Goal: Navigation & Orientation: Understand site structure

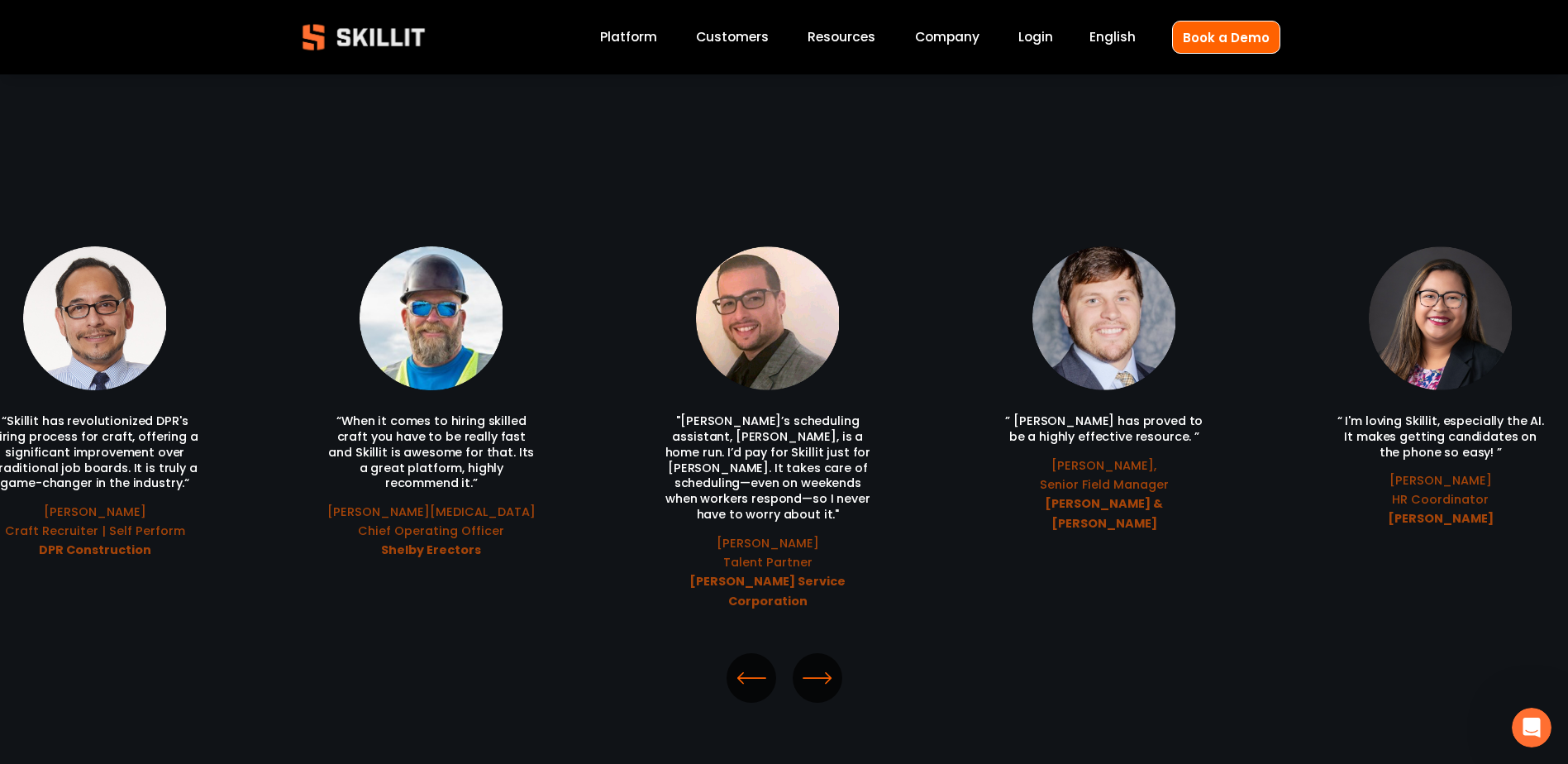
scroll to position [3558, 0]
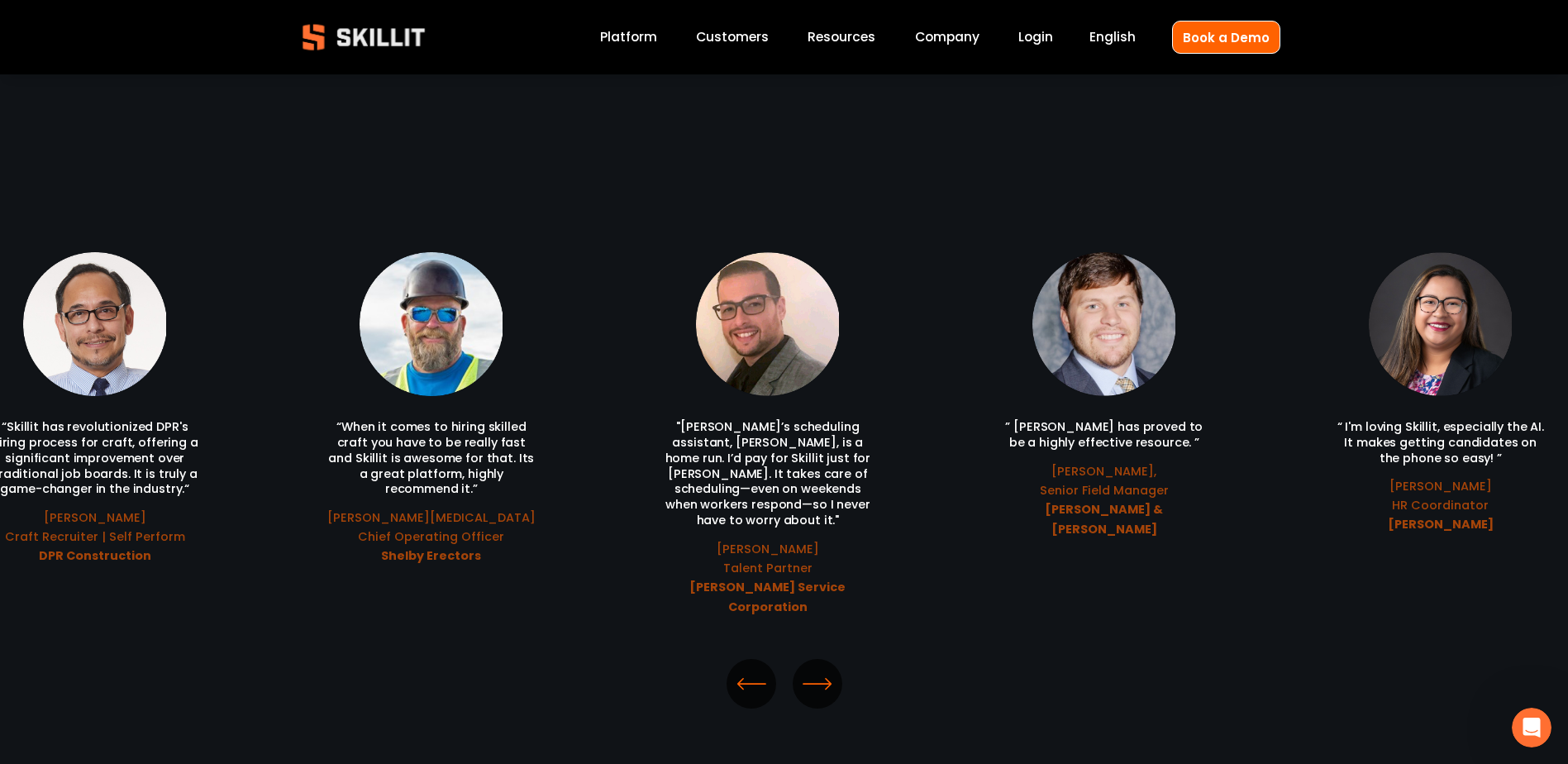
click at [800, 659] on button "\a \a \a Next\a \a" at bounding box center [818, 684] width 50 height 50
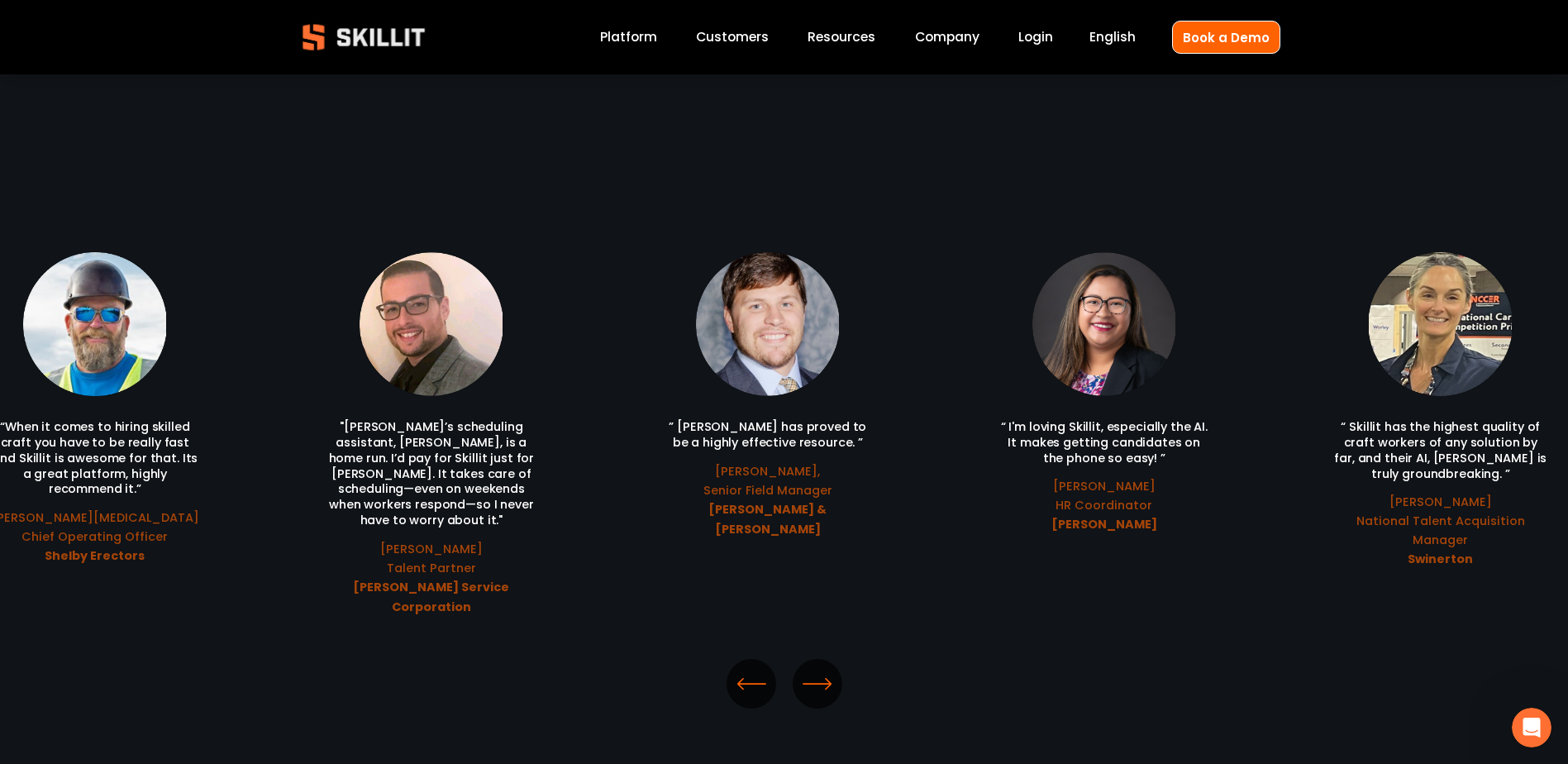
click at [813, 669] on icon "\a \a \a Next\a \a" at bounding box center [818, 684] width 30 height 30
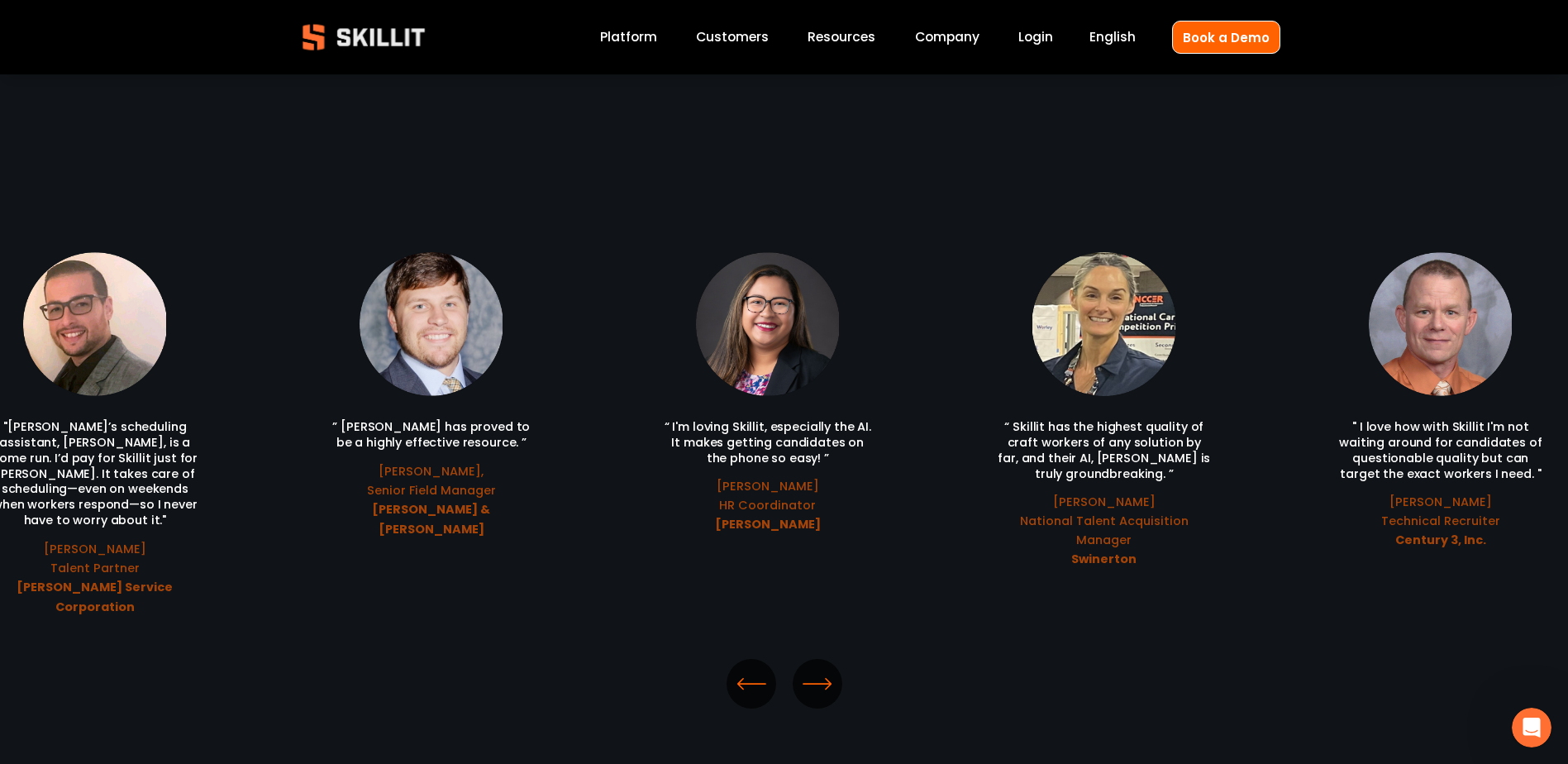
click at [813, 669] on icon "\a \a \a Next\a \a" at bounding box center [818, 684] width 30 height 30
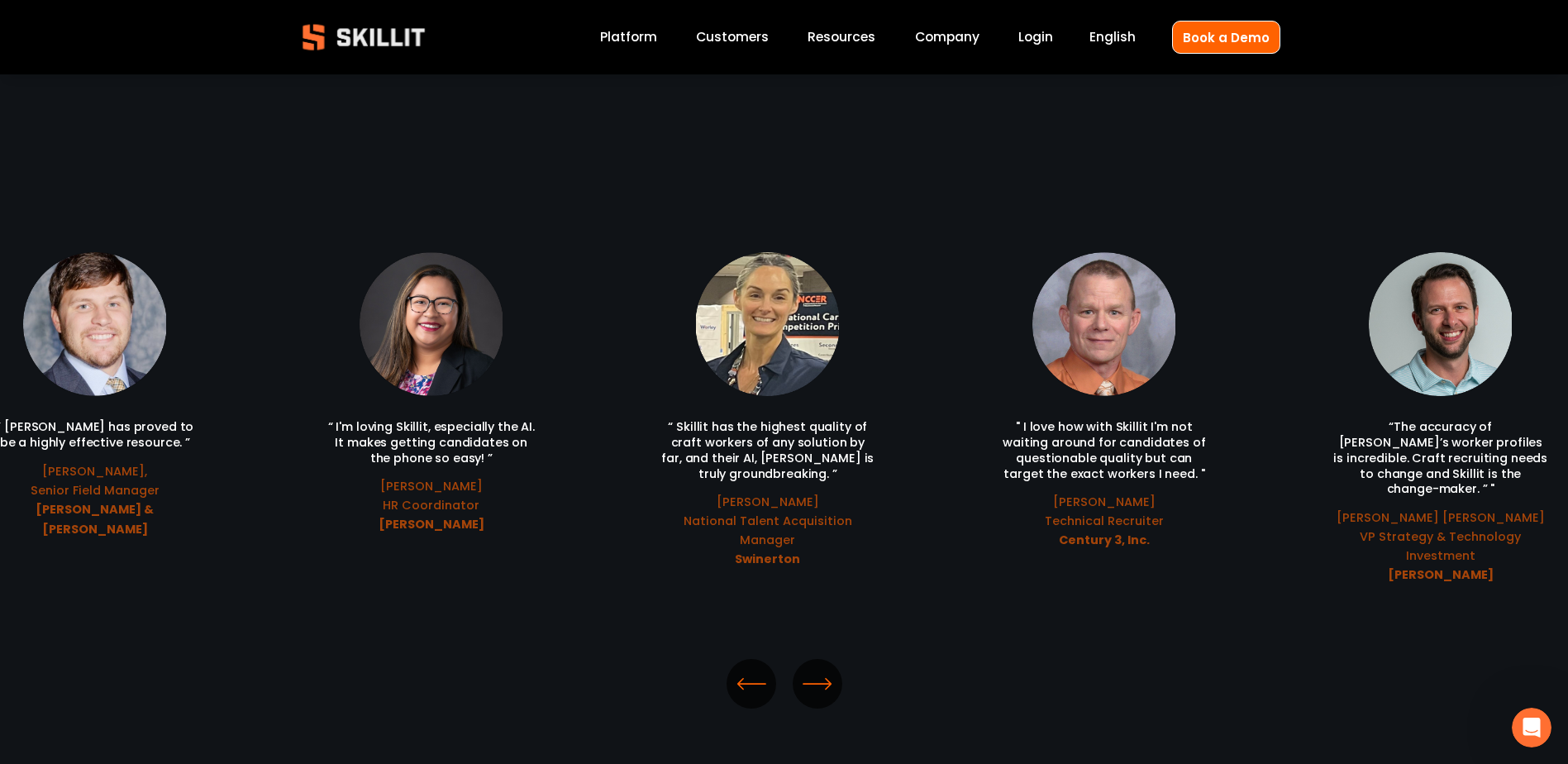
click at [813, 669] on icon "\a \a \a Next\a \a" at bounding box center [818, 684] width 30 height 30
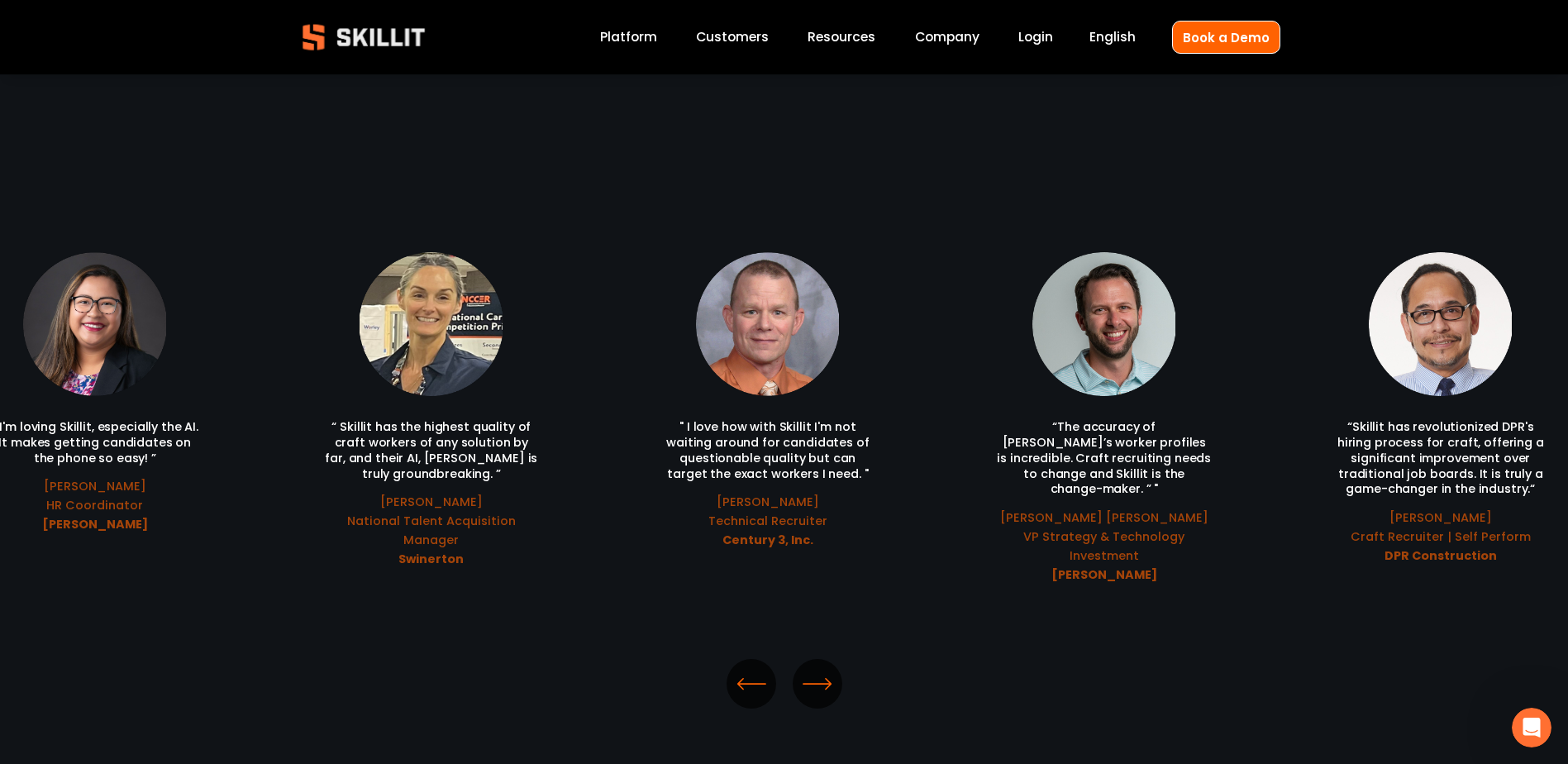
click at [813, 669] on icon "\a \a \a Next\a \a" at bounding box center [818, 684] width 30 height 30
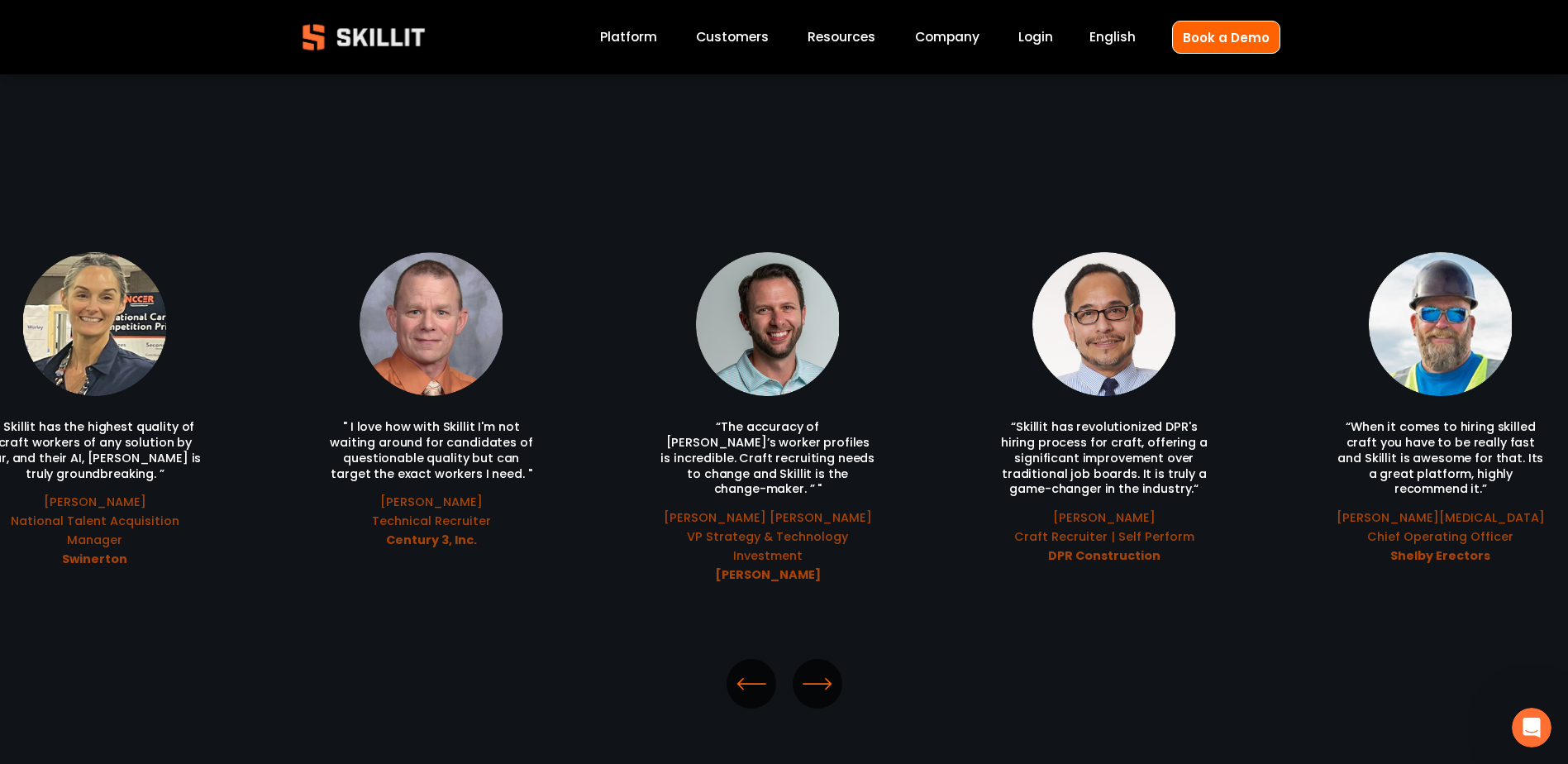
click at [813, 669] on icon "\a \a \a Next\a \a" at bounding box center [818, 684] width 30 height 30
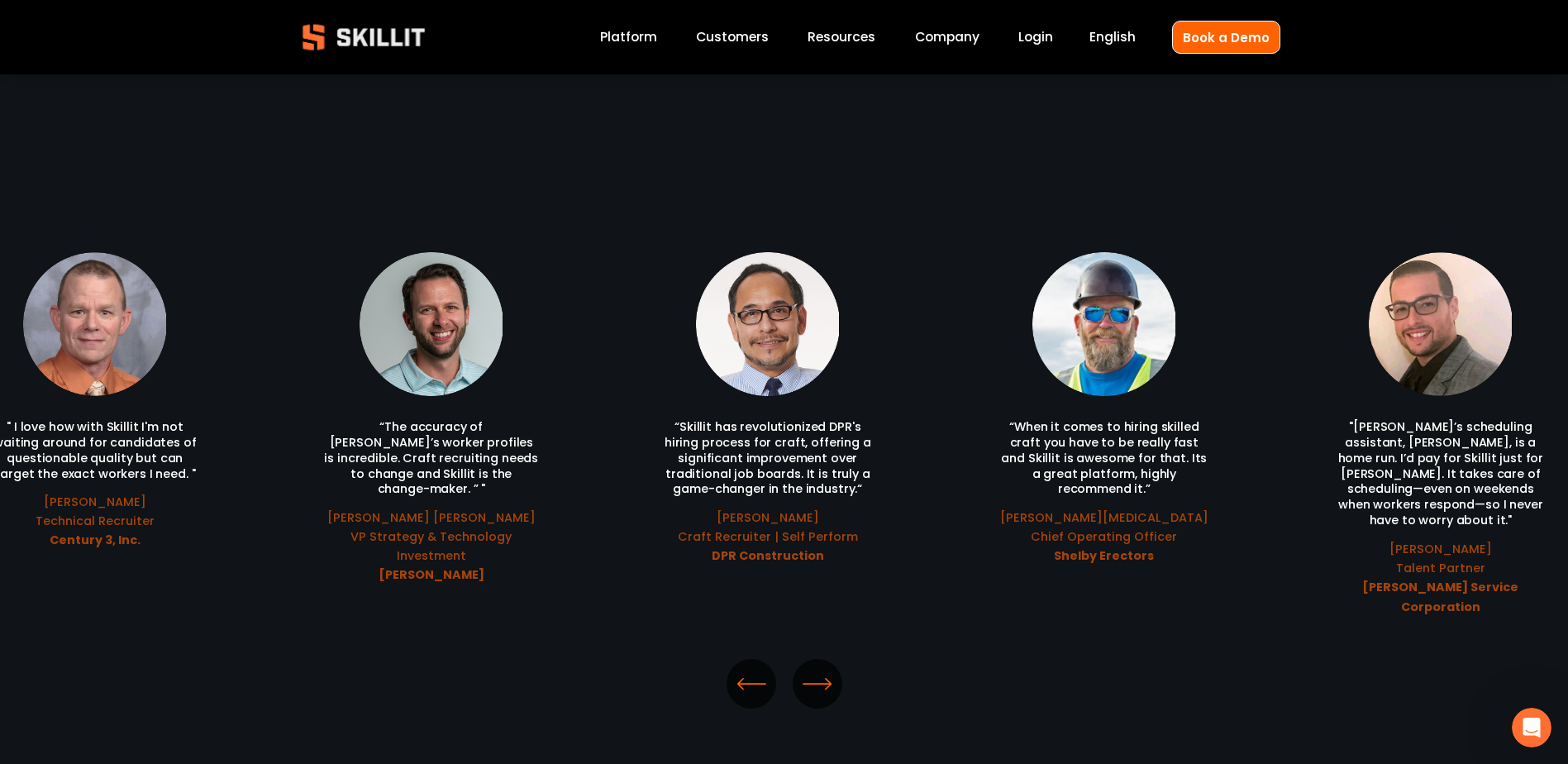
click at [813, 669] on icon "\a \a \a Next\a \a" at bounding box center [818, 684] width 30 height 30
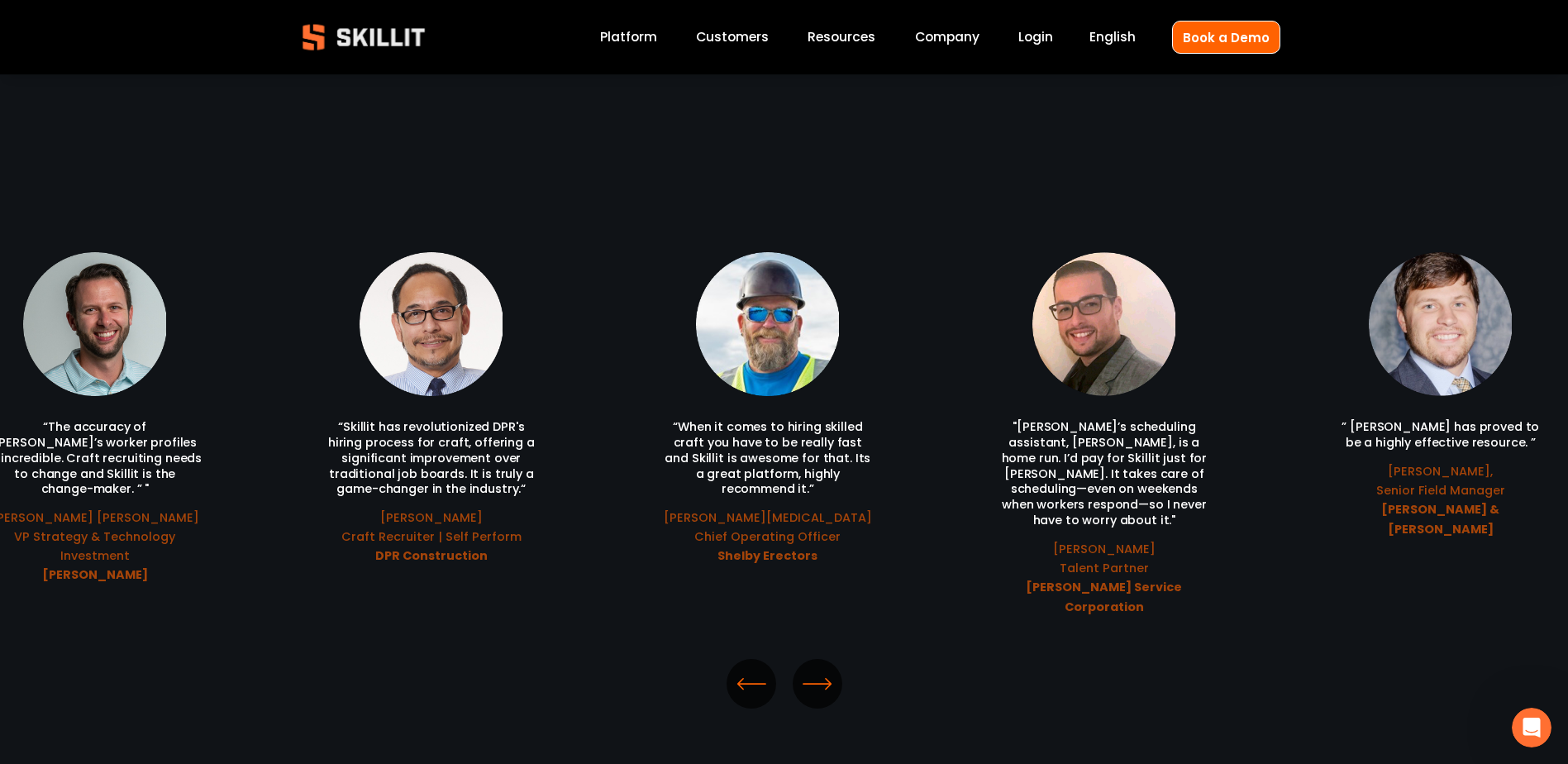
click at [813, 669] on icon "\a \a \a Next\a \a" at bounding box center [818, 684] width 30 height 30
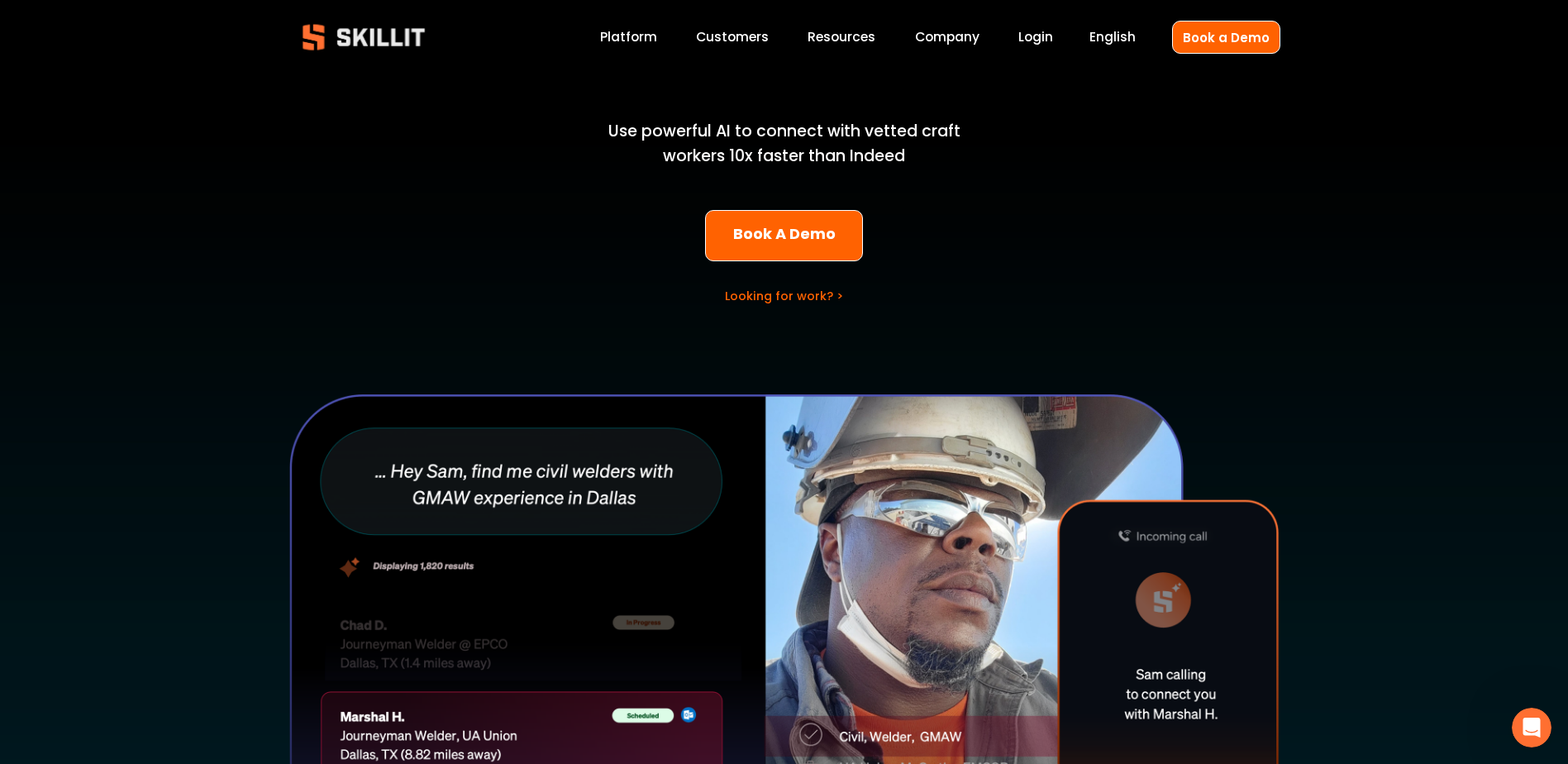
scroll to position [0, 0]
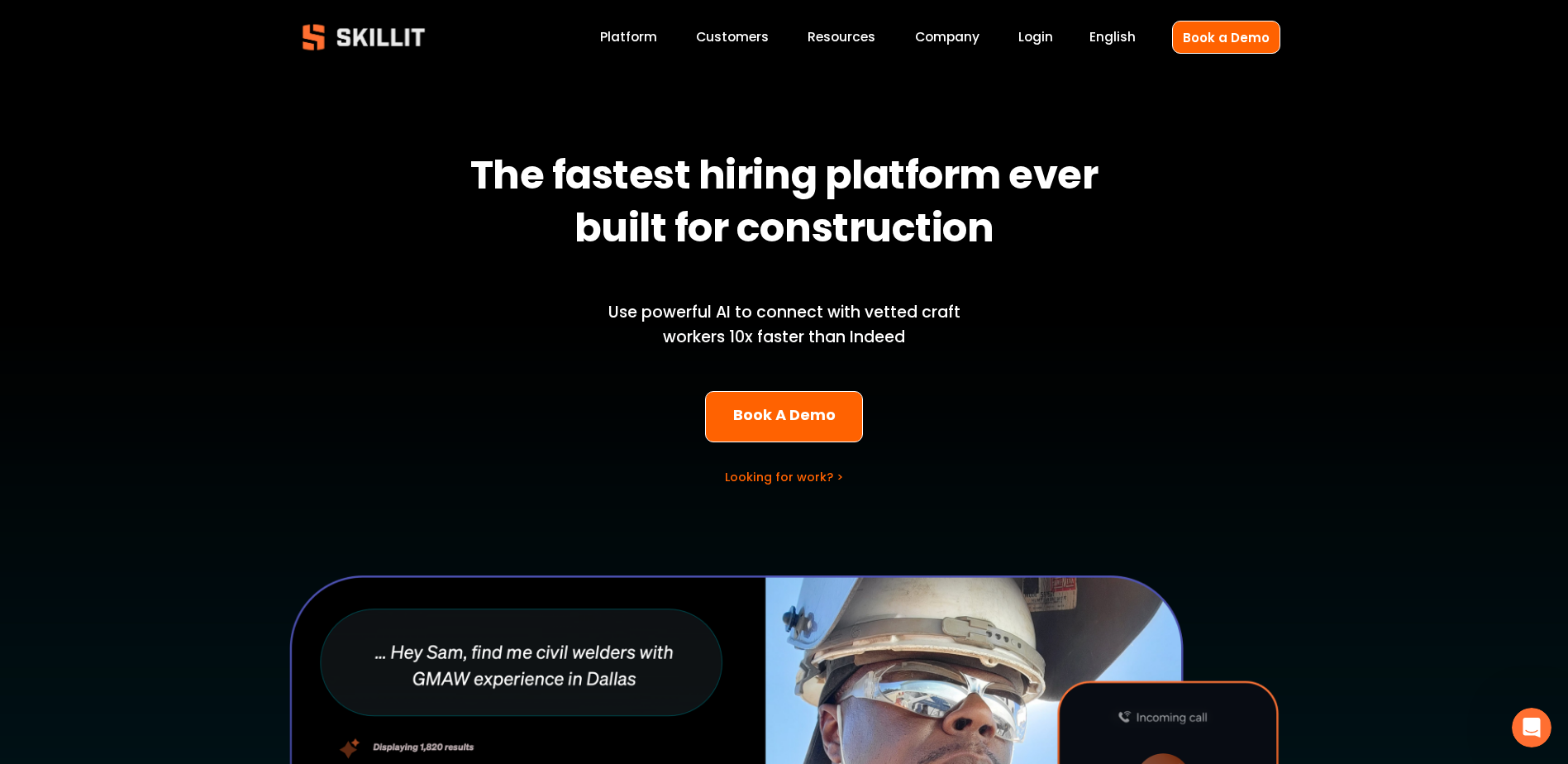
click at [954, 39] on link "Company" at bounding box center [947, 37] width 64 height 23
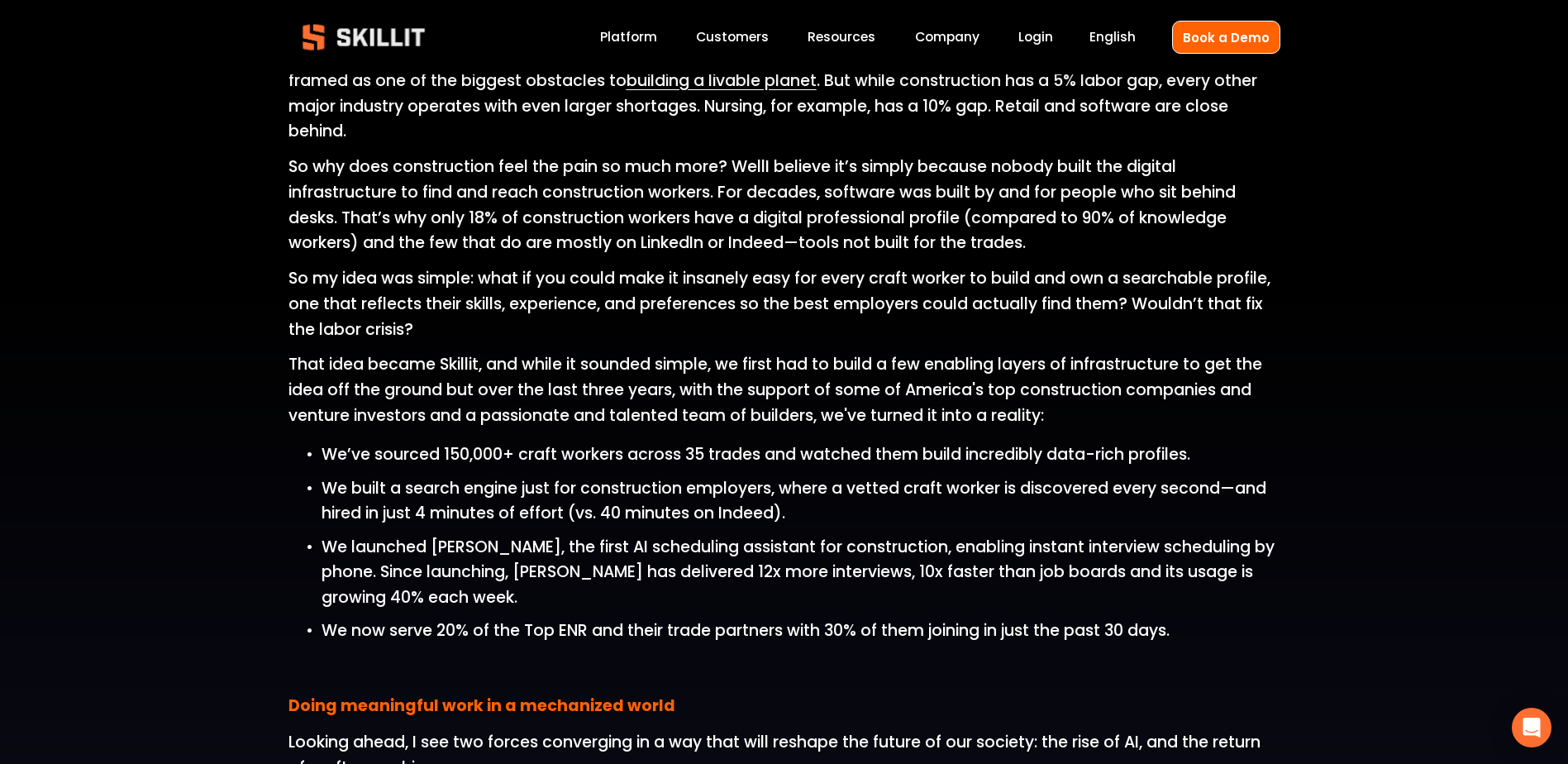
scroll to position [1323, 0]
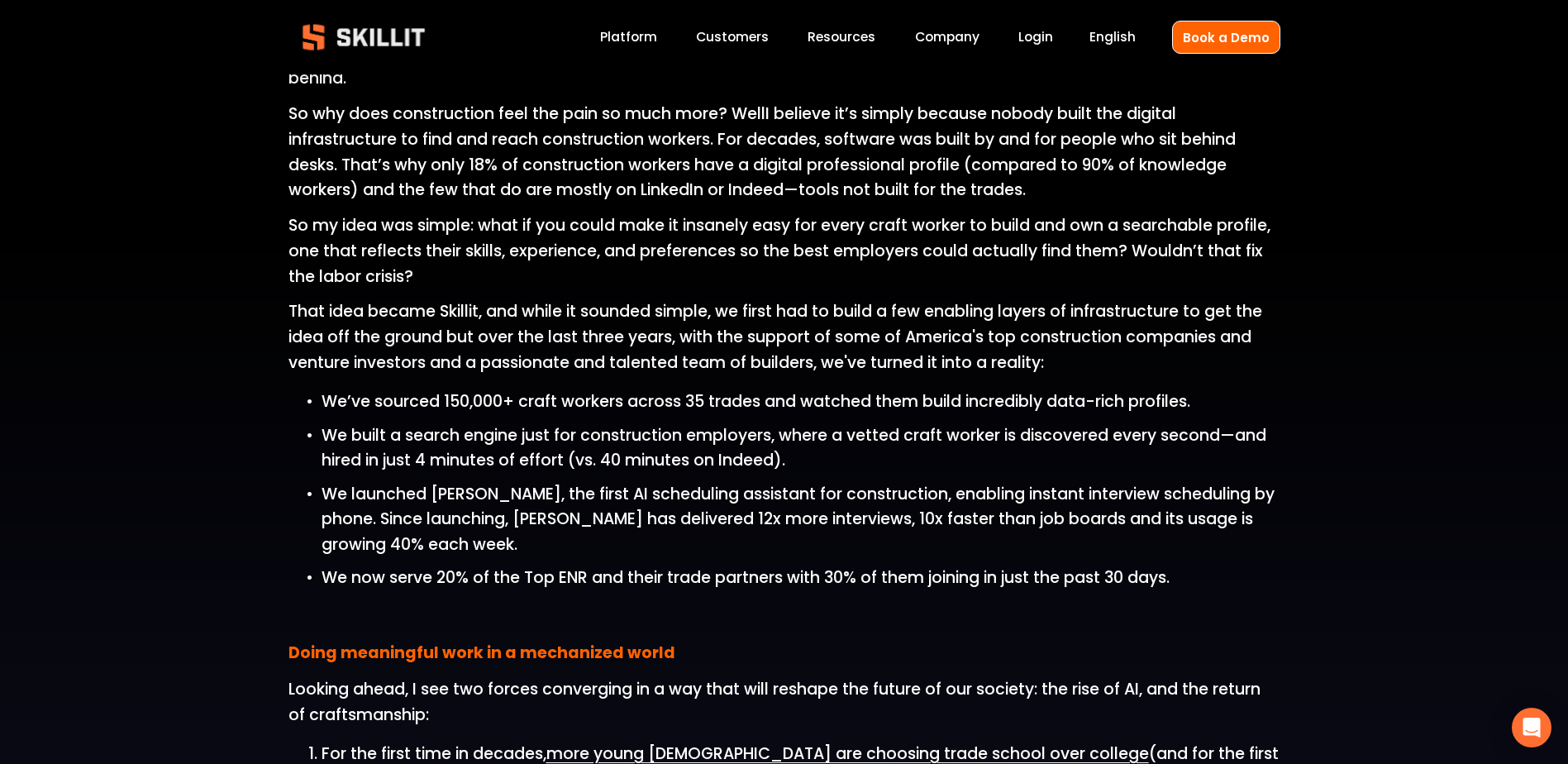
click at [1395, 255] on div "Hi, I’m Fraser Patterson. I founded Skillit to help fix the labor crisis in con…" at bounding box center [784, 776] width 1568 height 2426
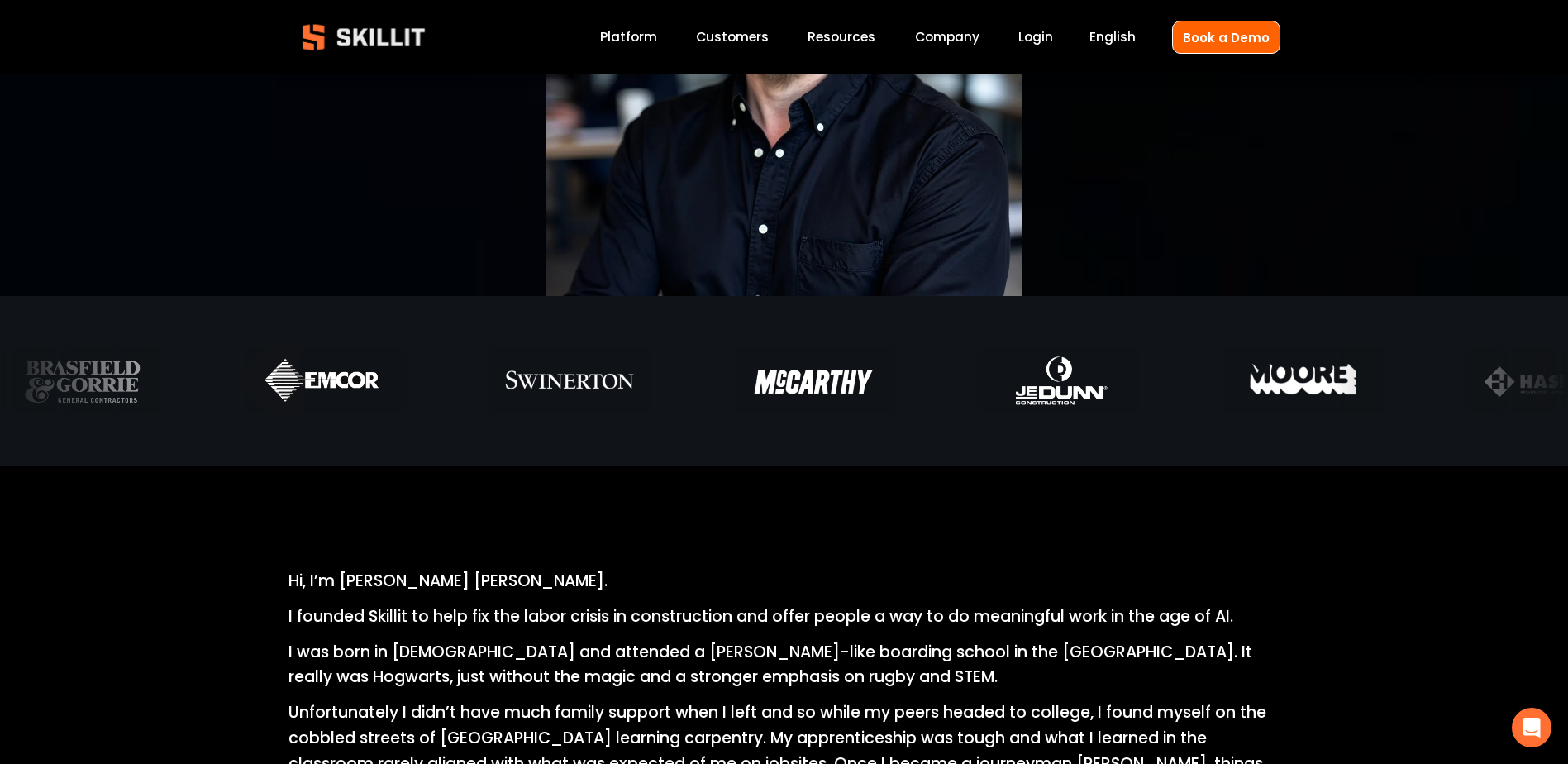
scroll to position [0, 0]
